Goal: Find specific page/section: Find specific page/section

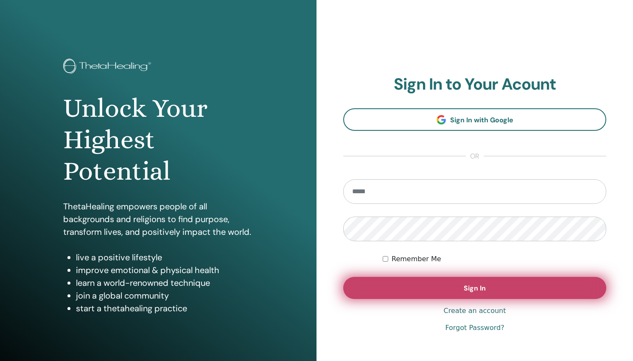
type input "**********"
click at [456, 283] on button "Sign In" at bounding box center [474, 288] width 263 height 22
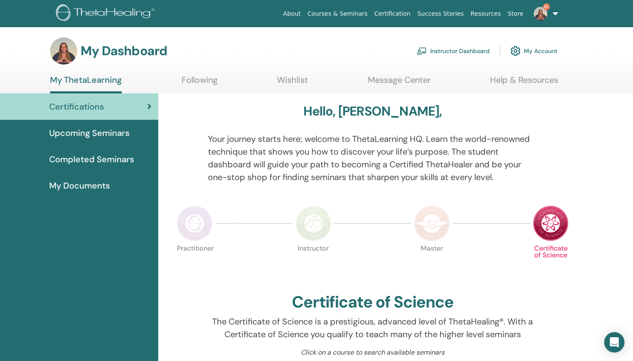
click at [441, 51] on link "Instructor Dashboard" at bounding box center [453, 51] width 73 height 19
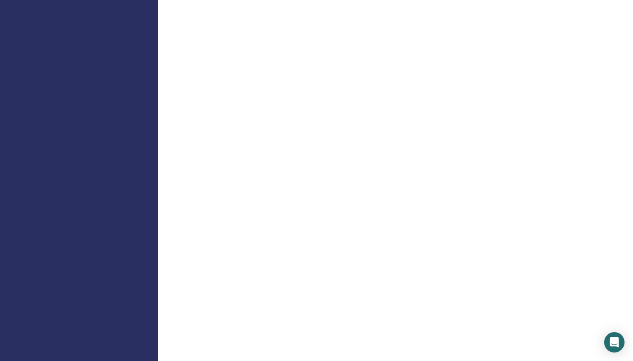
scroll to position [479, 0]
